Goal: Check status: Check status

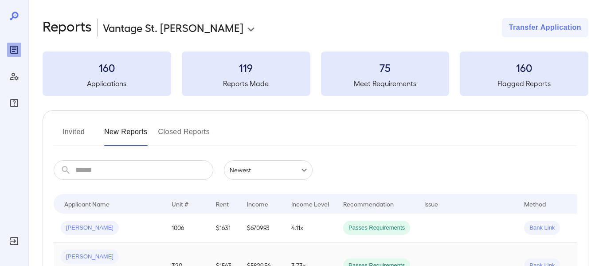
click at [295, 256] on td "3.73x" at bounding box center [310, 265] width 52 height 47
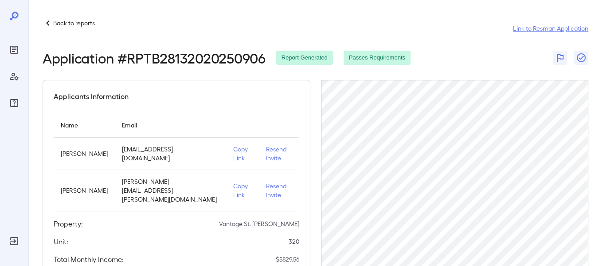
click at [555, 30] on link "Link to Resman Application" at bounding box center [550, 28] width 75 height 9
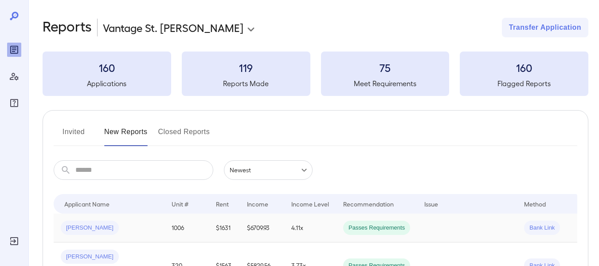
click at [252, 232] on td "$6709.93" at bounding box center [262, 227] width 44 height 29
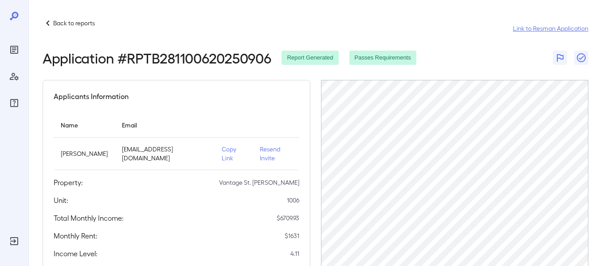
click at [528, 26] on link "Link to Resman Application" at bounding box center [550, 28] width 75 height 9
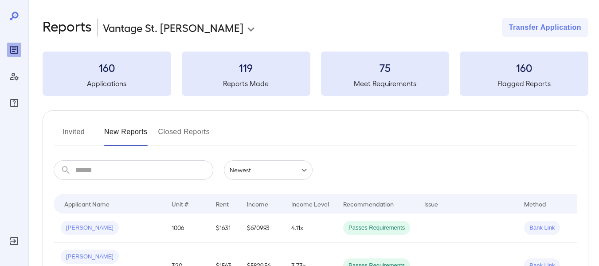
click at [70, 132] on button "Invited" at bounding box center [74, 135] width 40 height 21
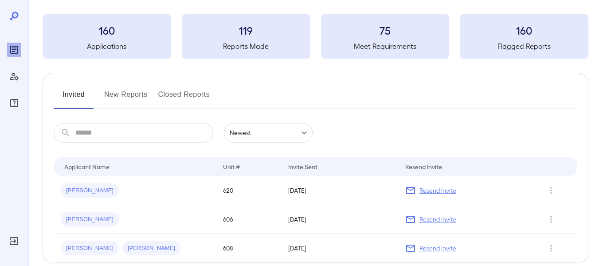
scroll to position [81, 0]
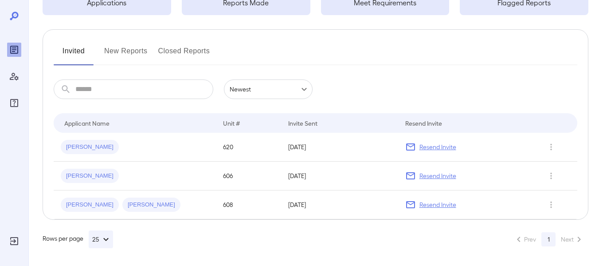
click at [121, 52] on button "New Reports" at bounding box center [125, 54] width 43 height 21
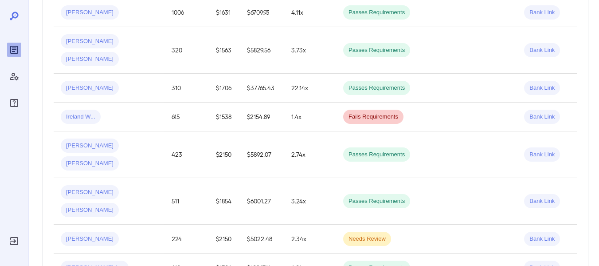
scroll to position [222, 0]
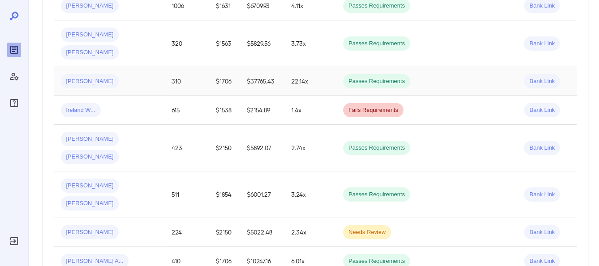
click at [262, 67] on td "$37765.43" at bounding box center [262, 81] width 44 height 29
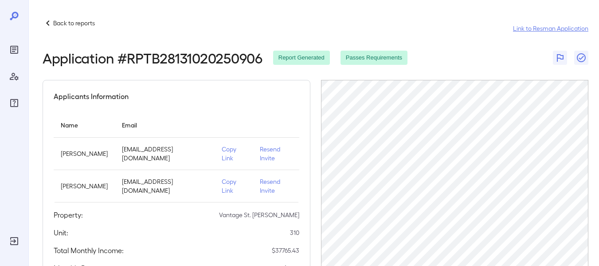
click at [552, 27] on link "Link to Resman Application" at bounding box center [550, 28] width 75 height 9
